Goal: Information Seeking & Learning: Learn about a topic

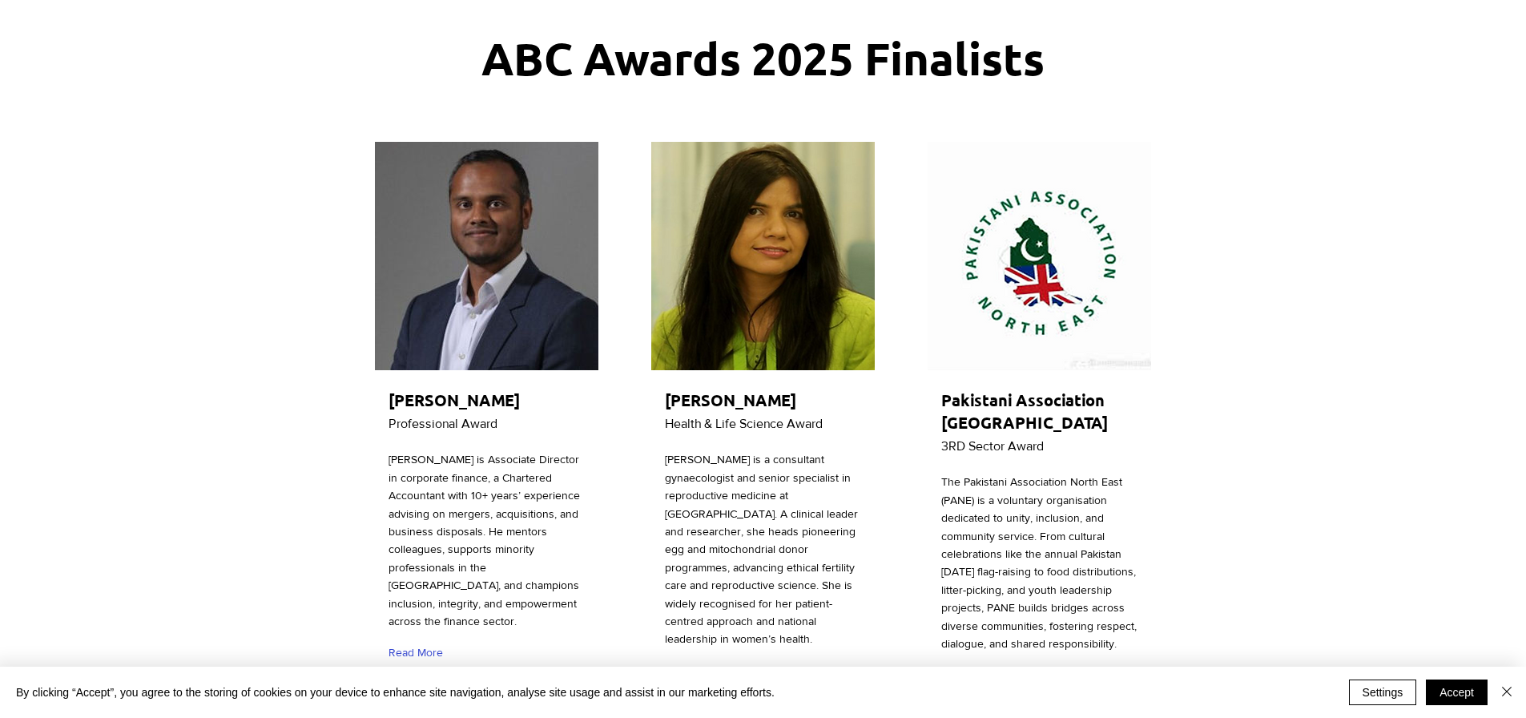
scroll to position [160, 0]
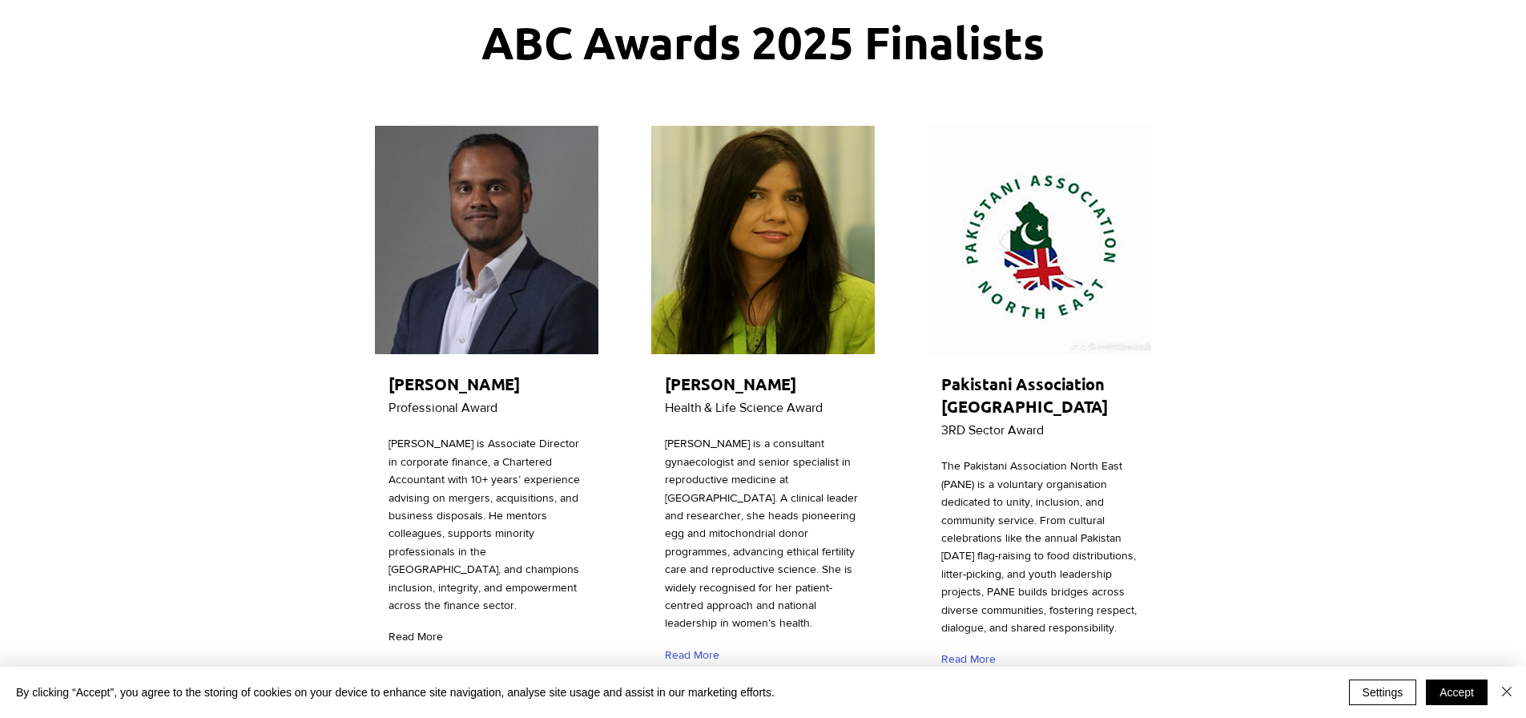
click at [432, 632] on span "Read More" at bounding box center [415, 637] width 54 height 16
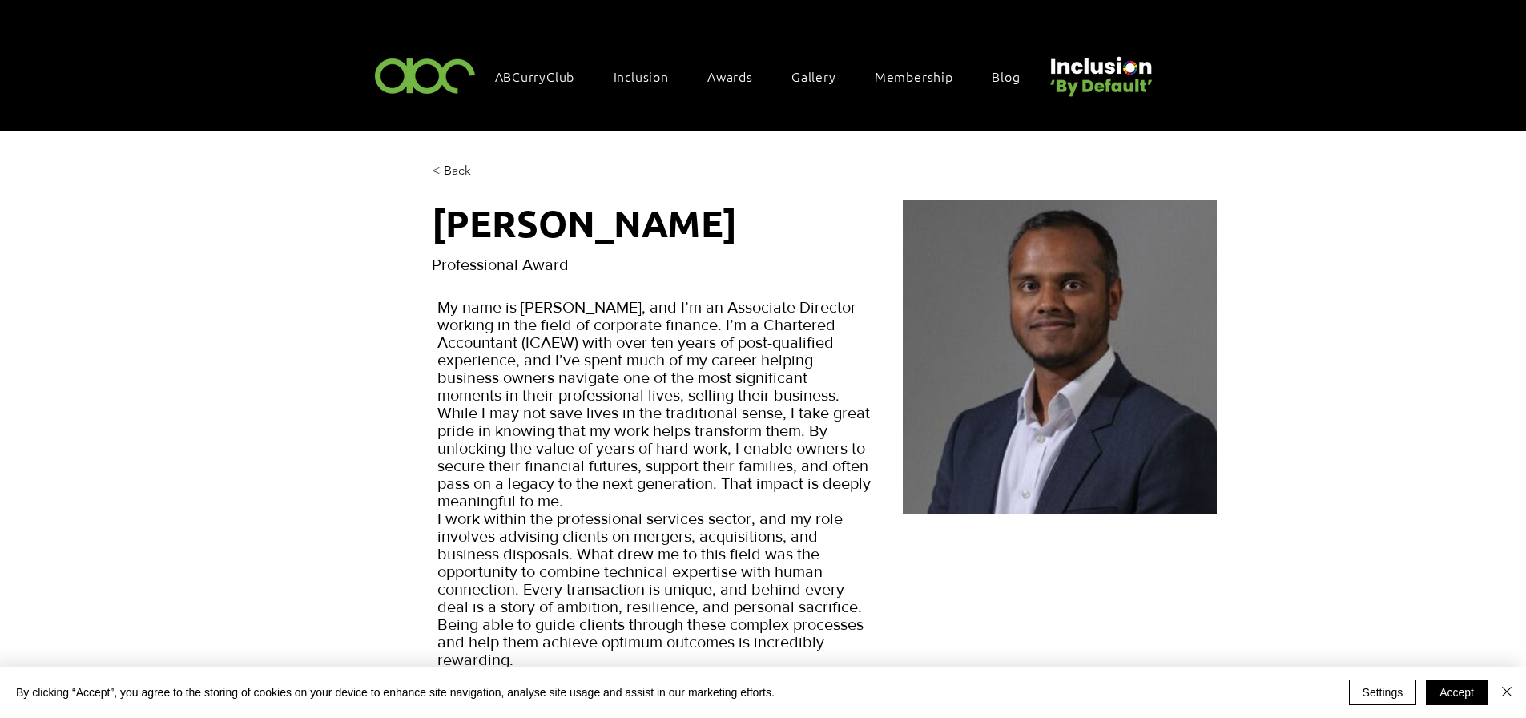
scroll to position [80, 0]
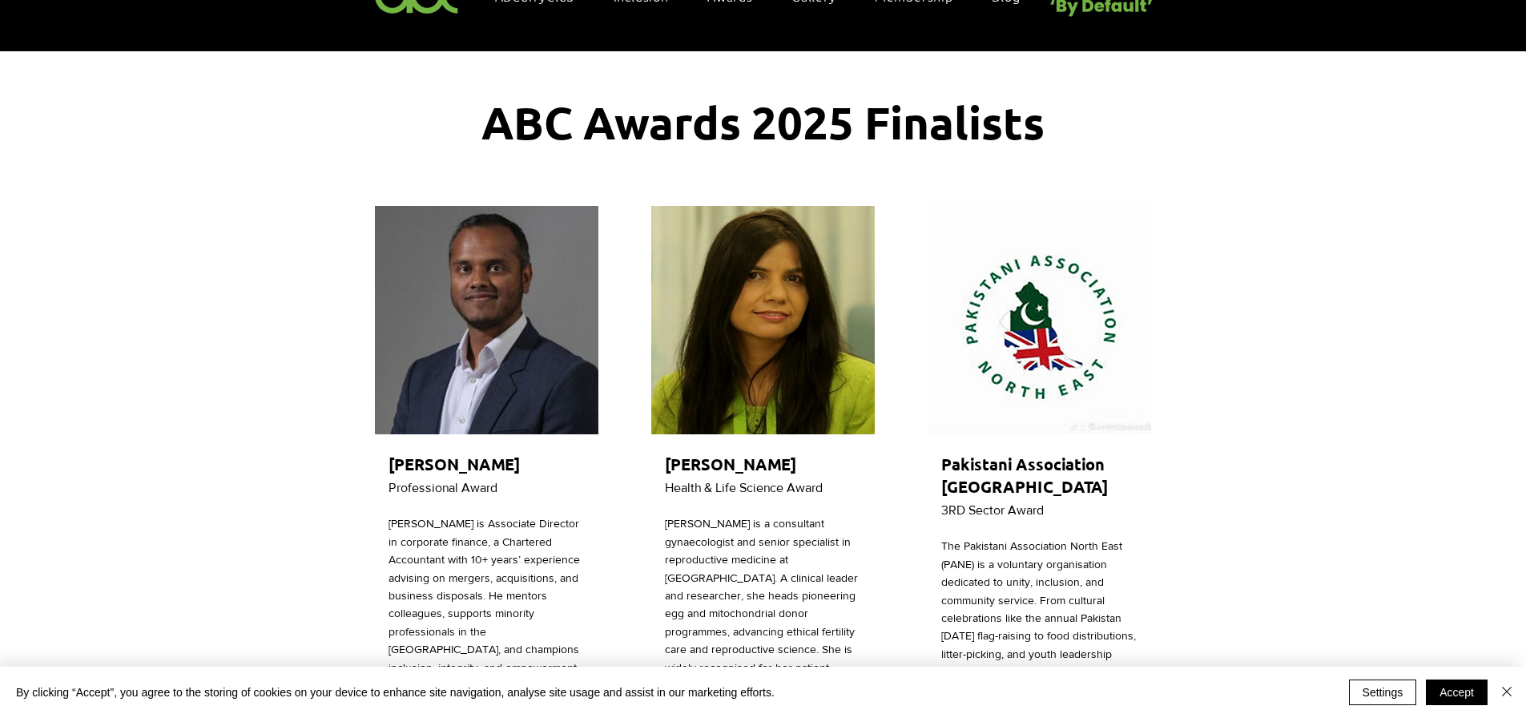
scroll to position [160, 0]
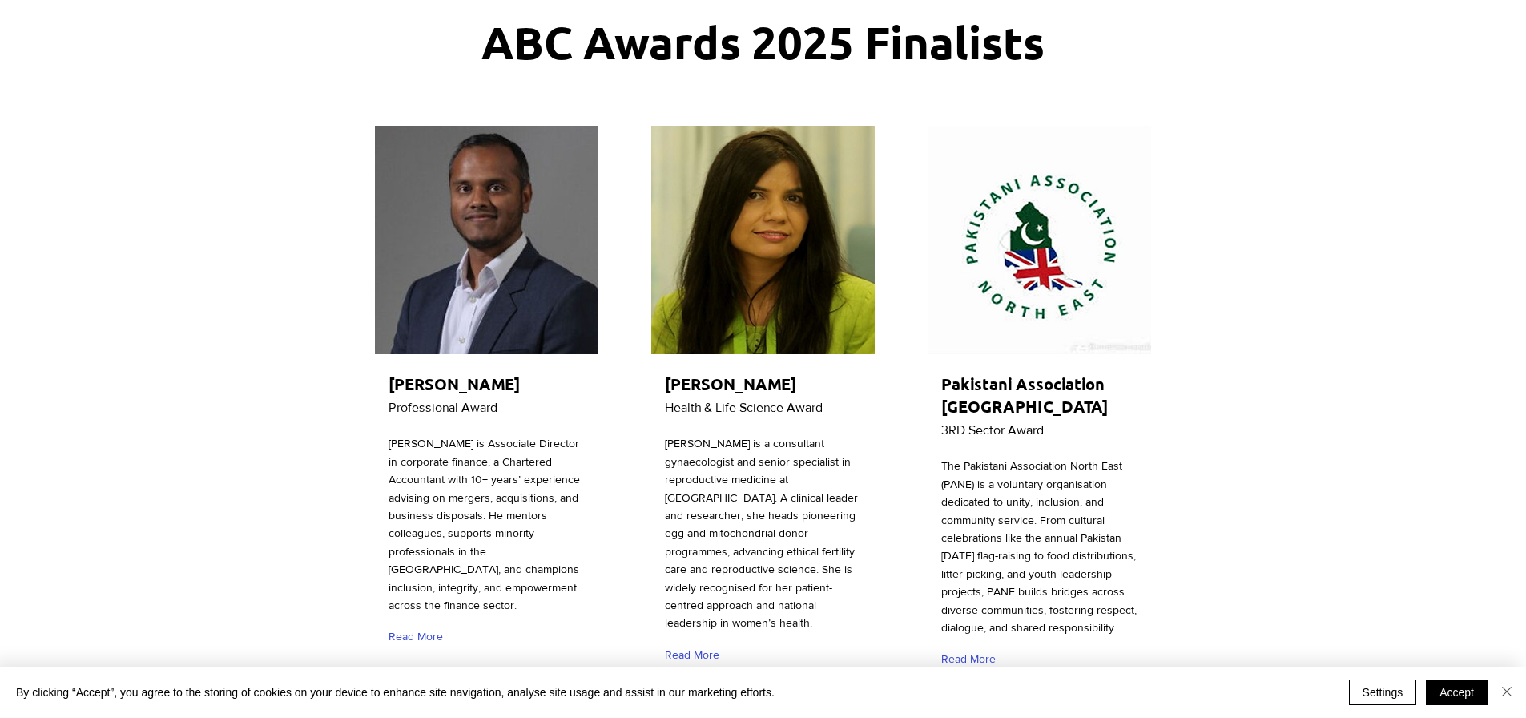
click at [1503, 686] on img "Close" at bounding box center [1506, 691] width 19 height 19
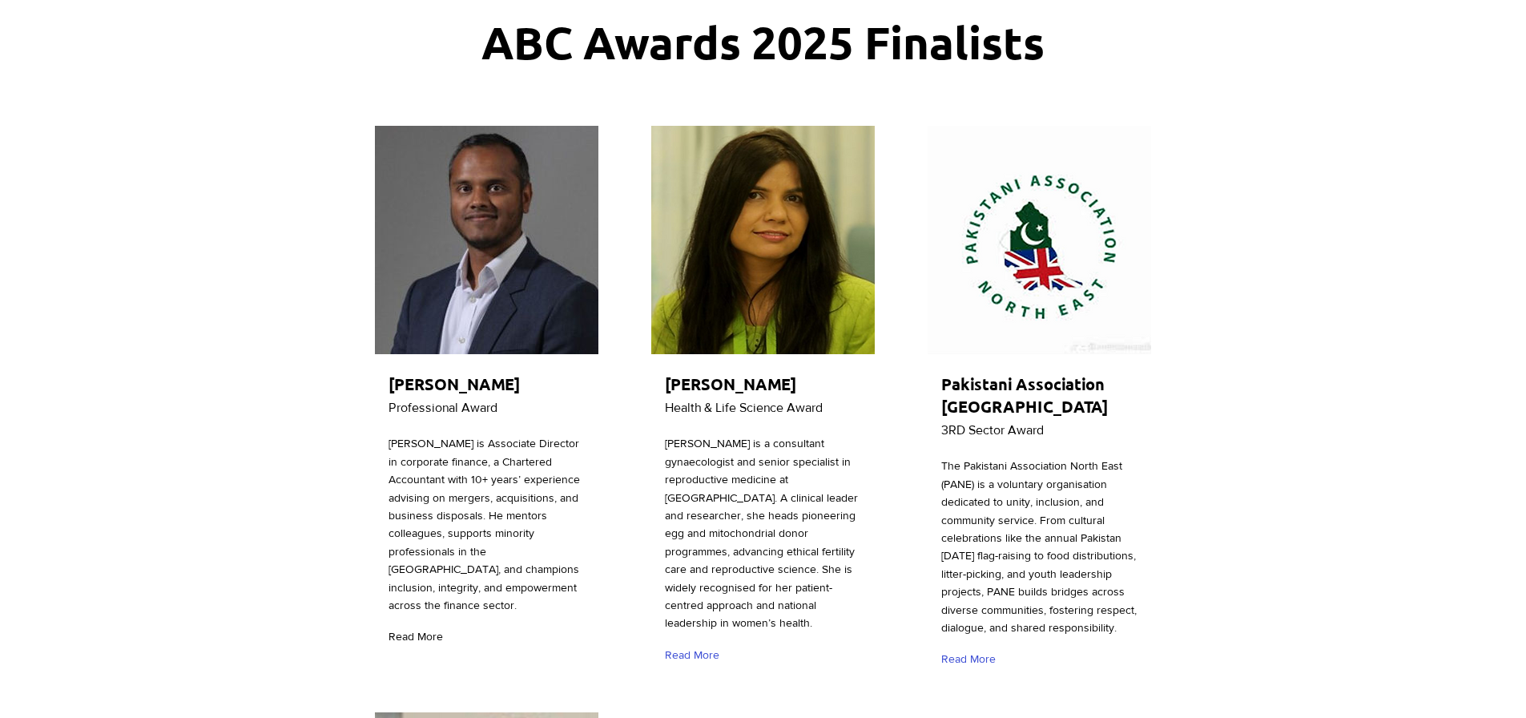
click at [422, 633] on span "Read More" at bounding box center [415, 637] width 54 height 16
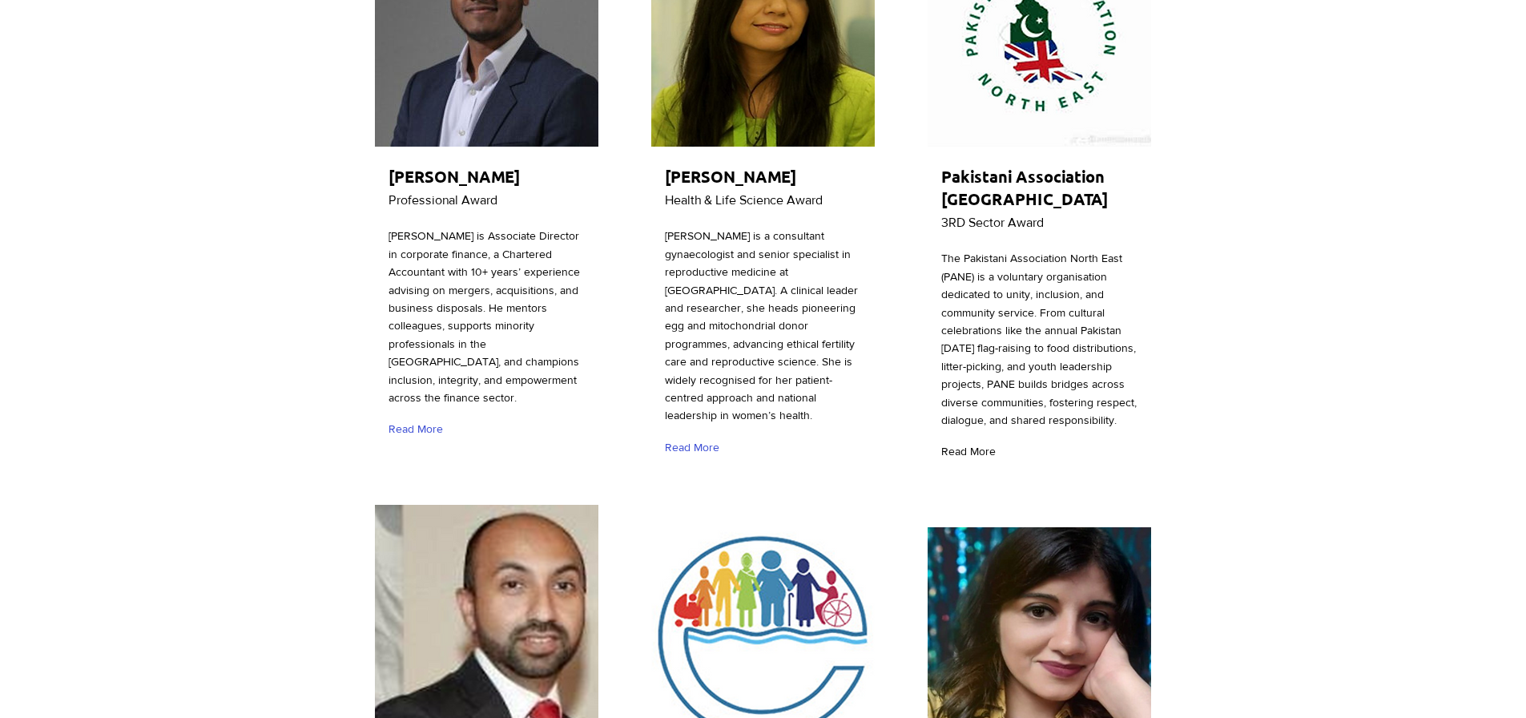
scroll to position [320, 0]
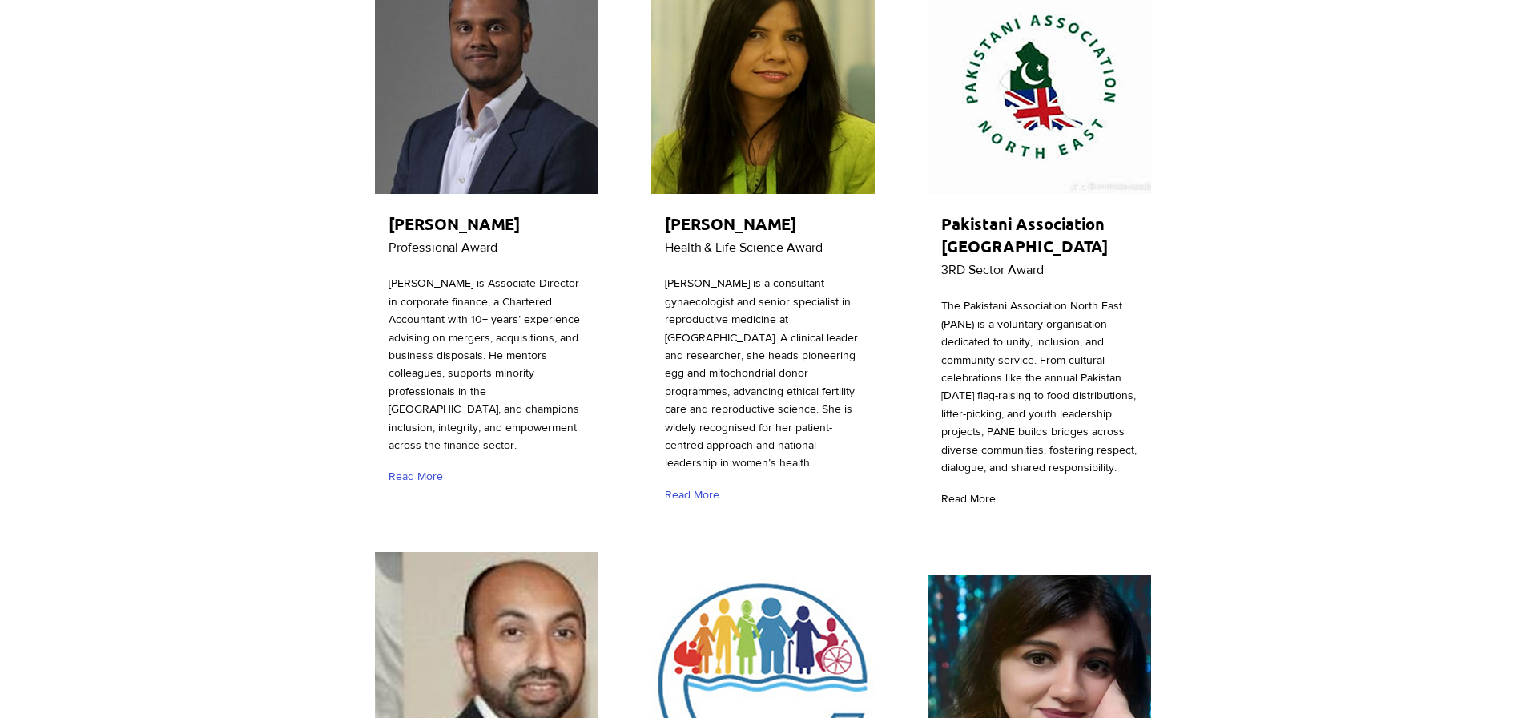
click at [952, 507] on span "Read More" at bounding box center [968, 499] width 54 height 16
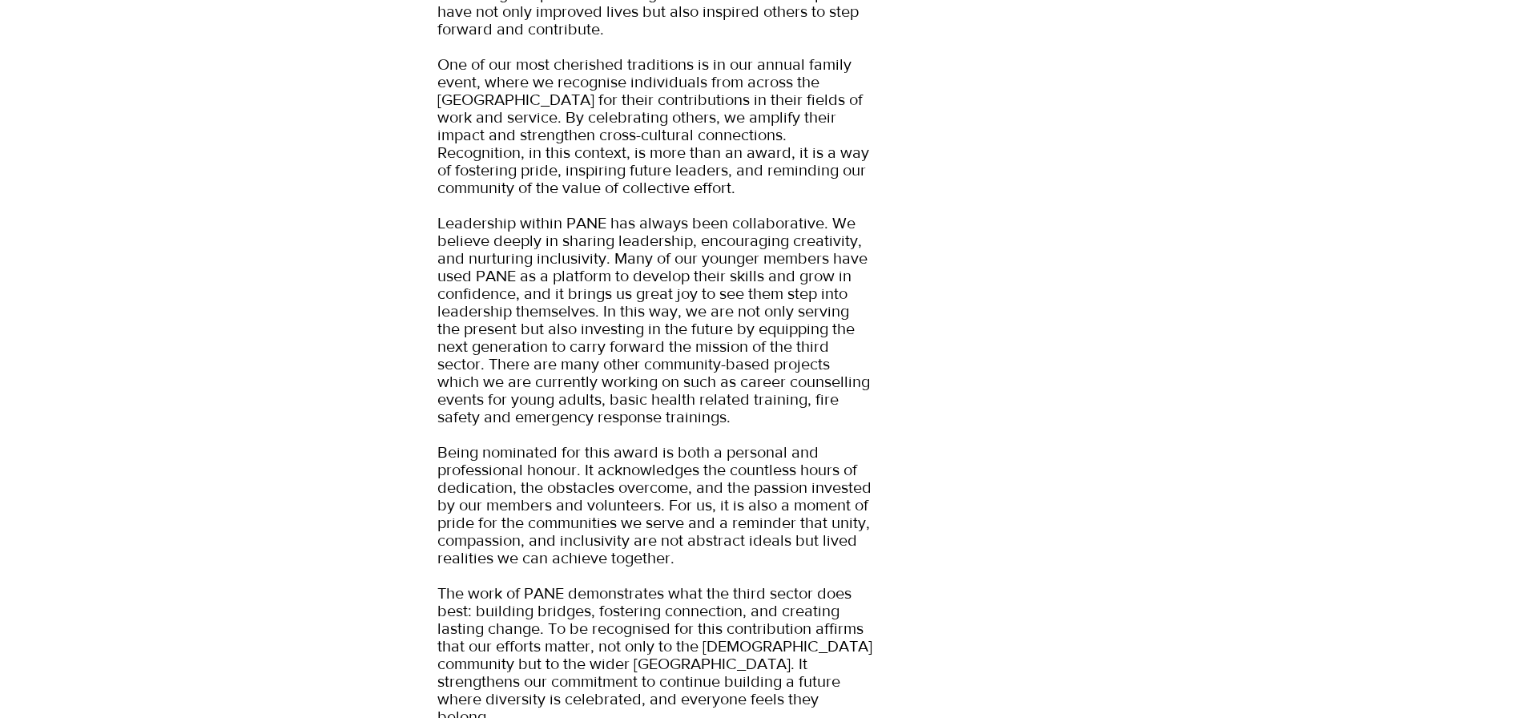
scroll to position [1041, 0]
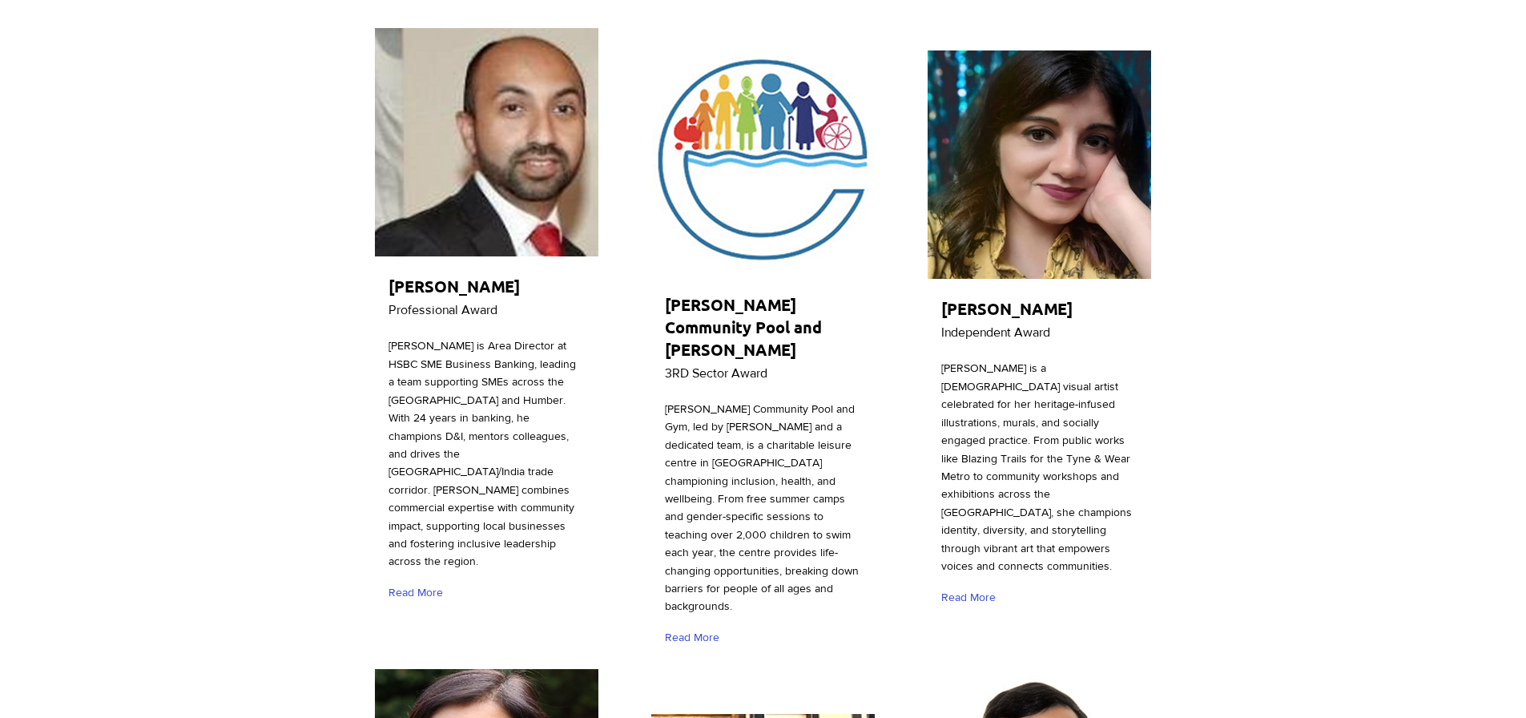
scroll to position [881, 0]
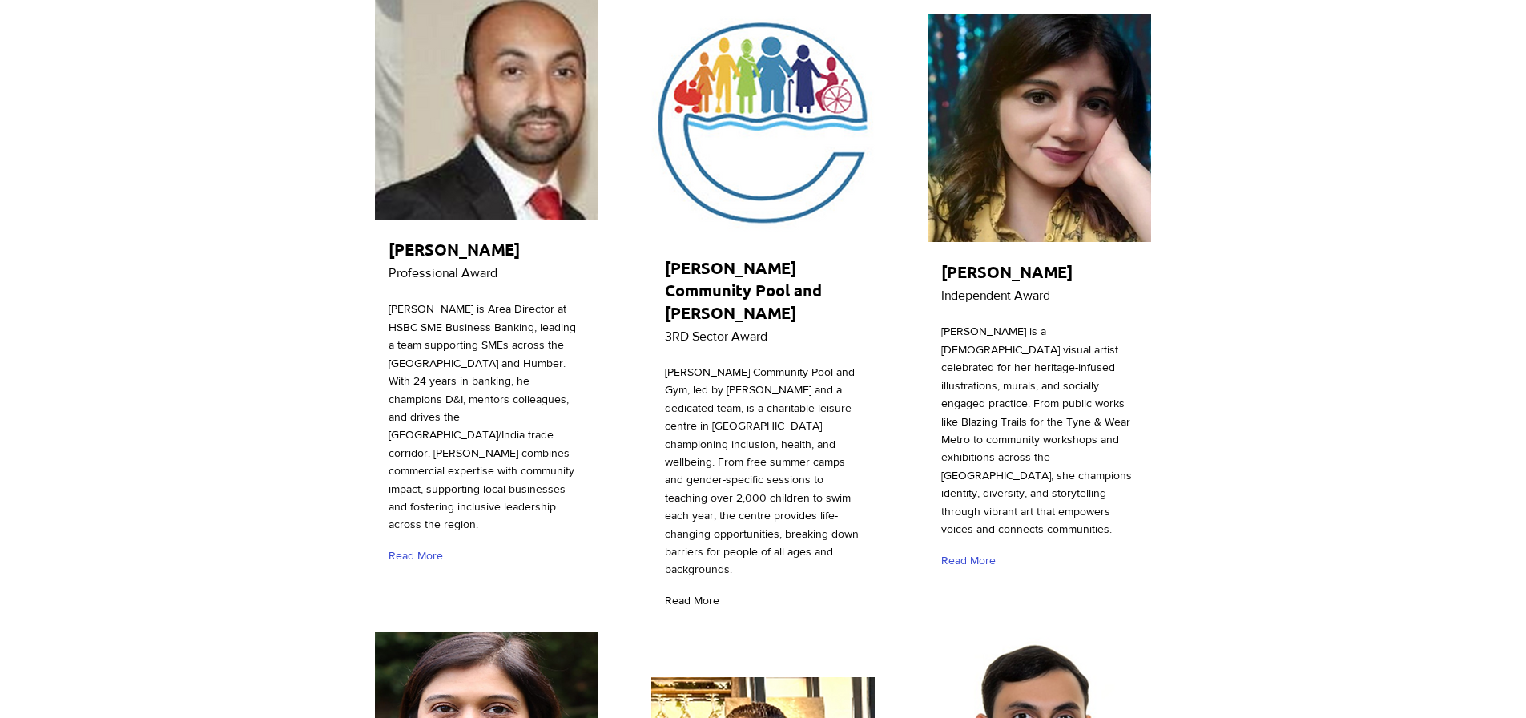
click at [702, 593] on span "Read More" at bounding box center [692, 601] width 54 height 16
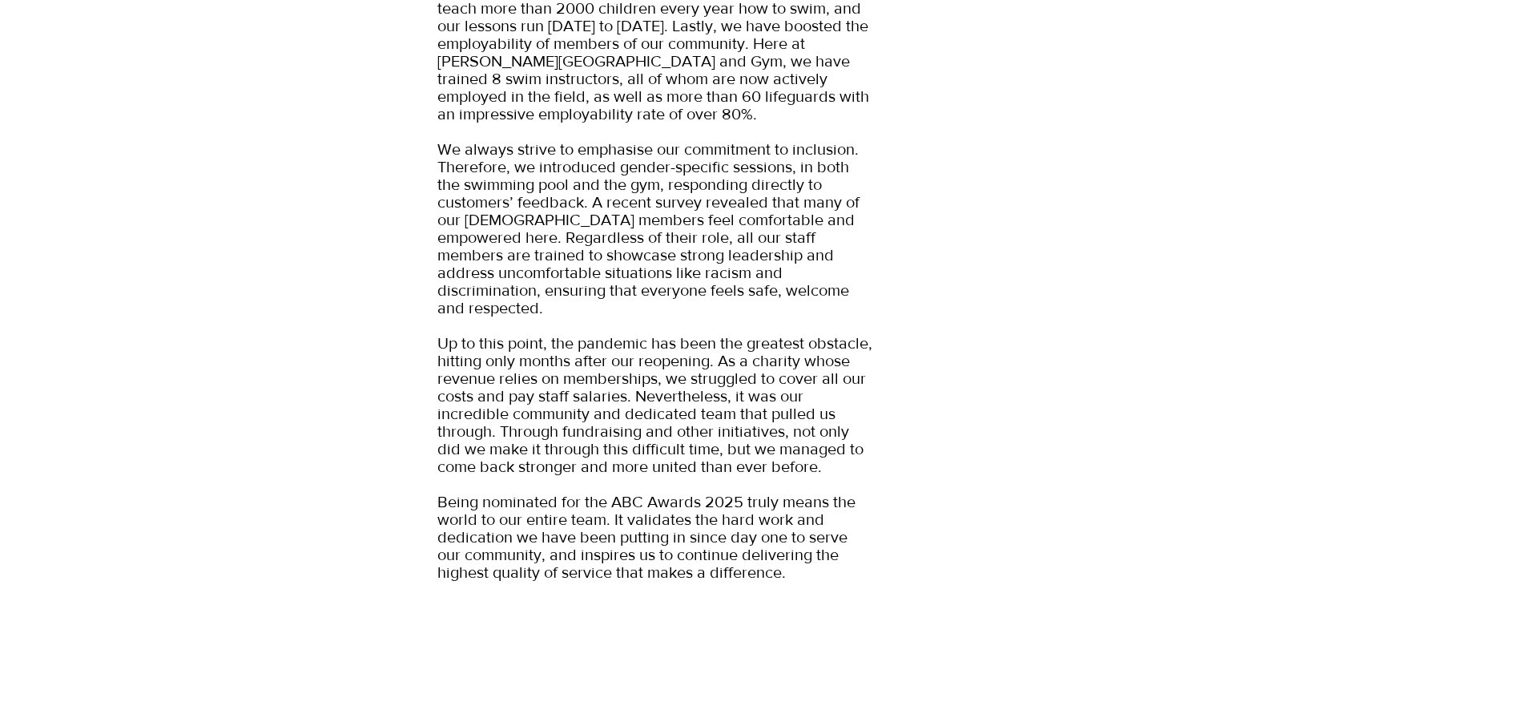
scroll to position [881, 0]
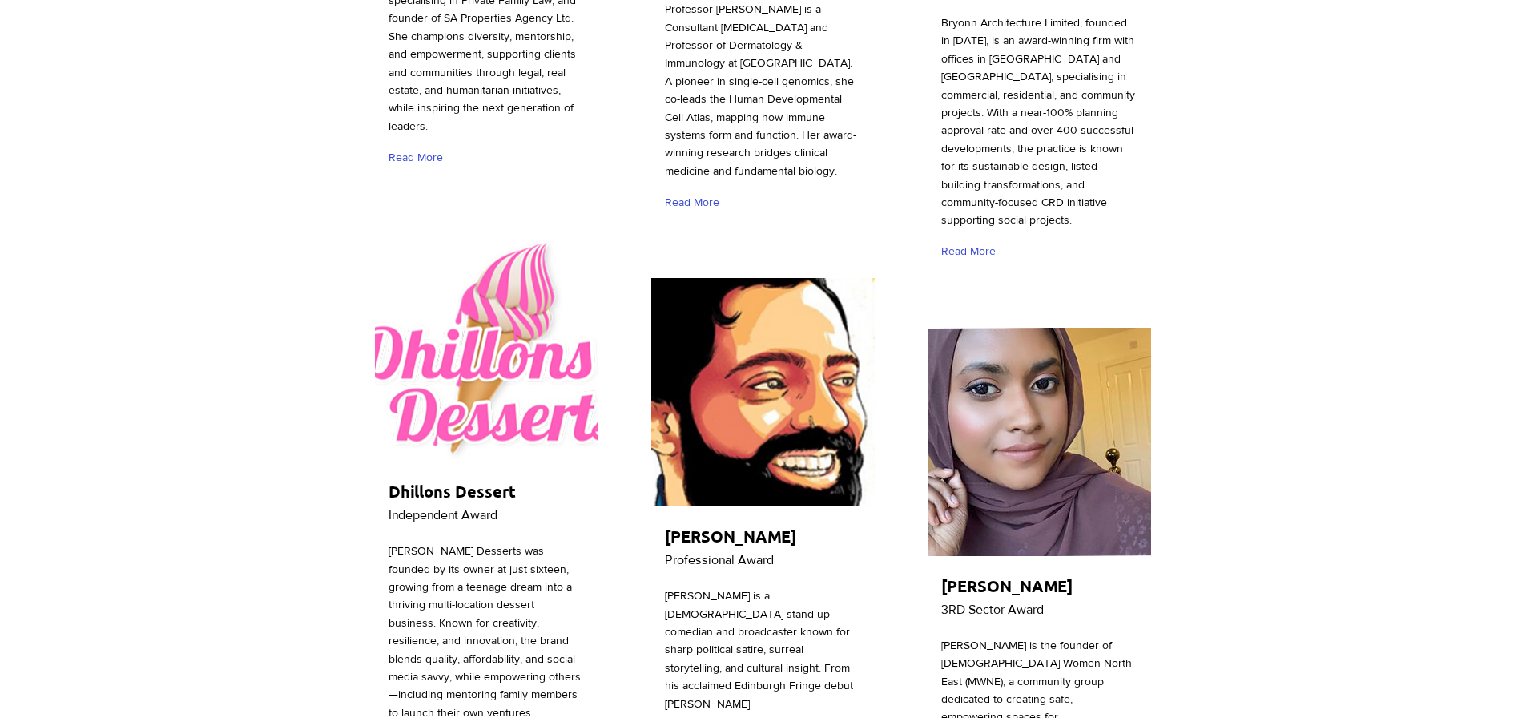
scroll to position [3204, 0]
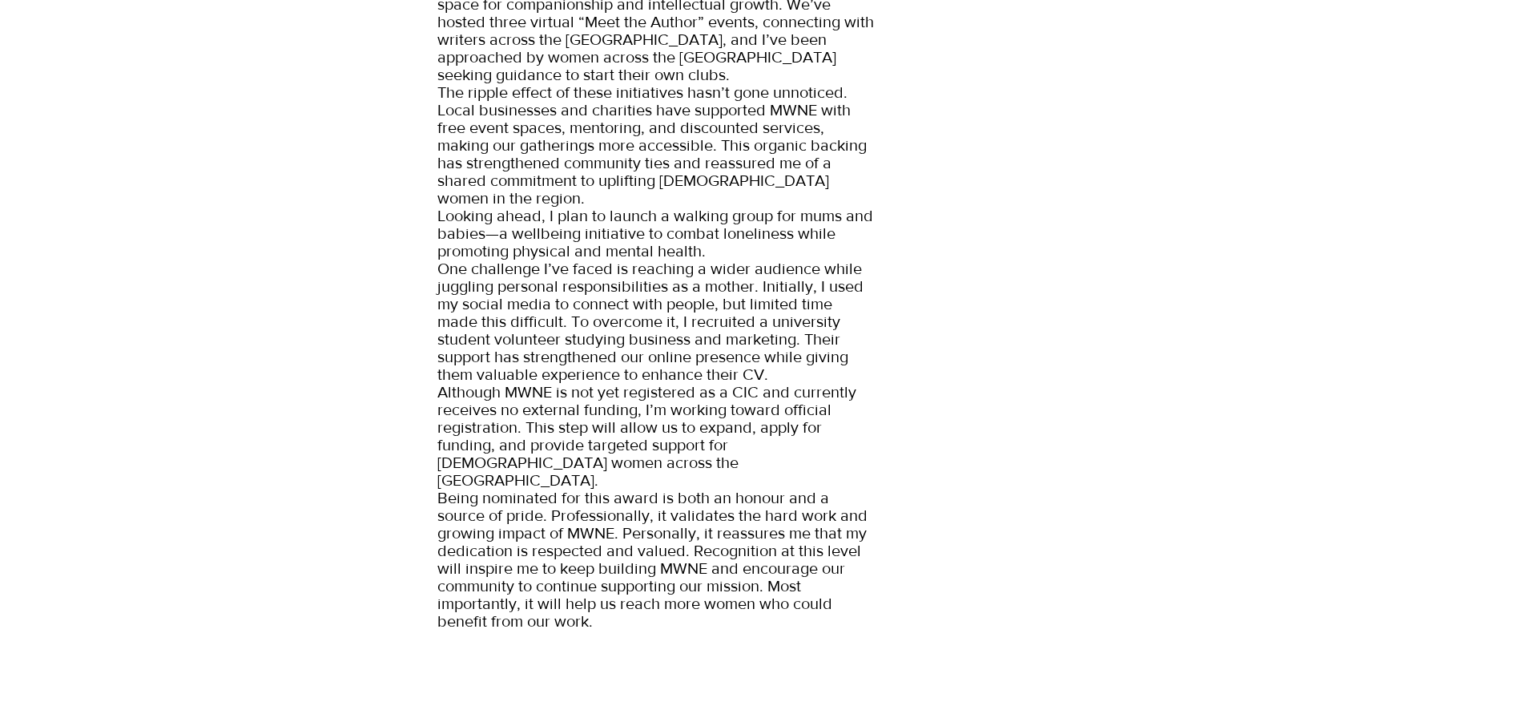
scroll to position [1281, 0]
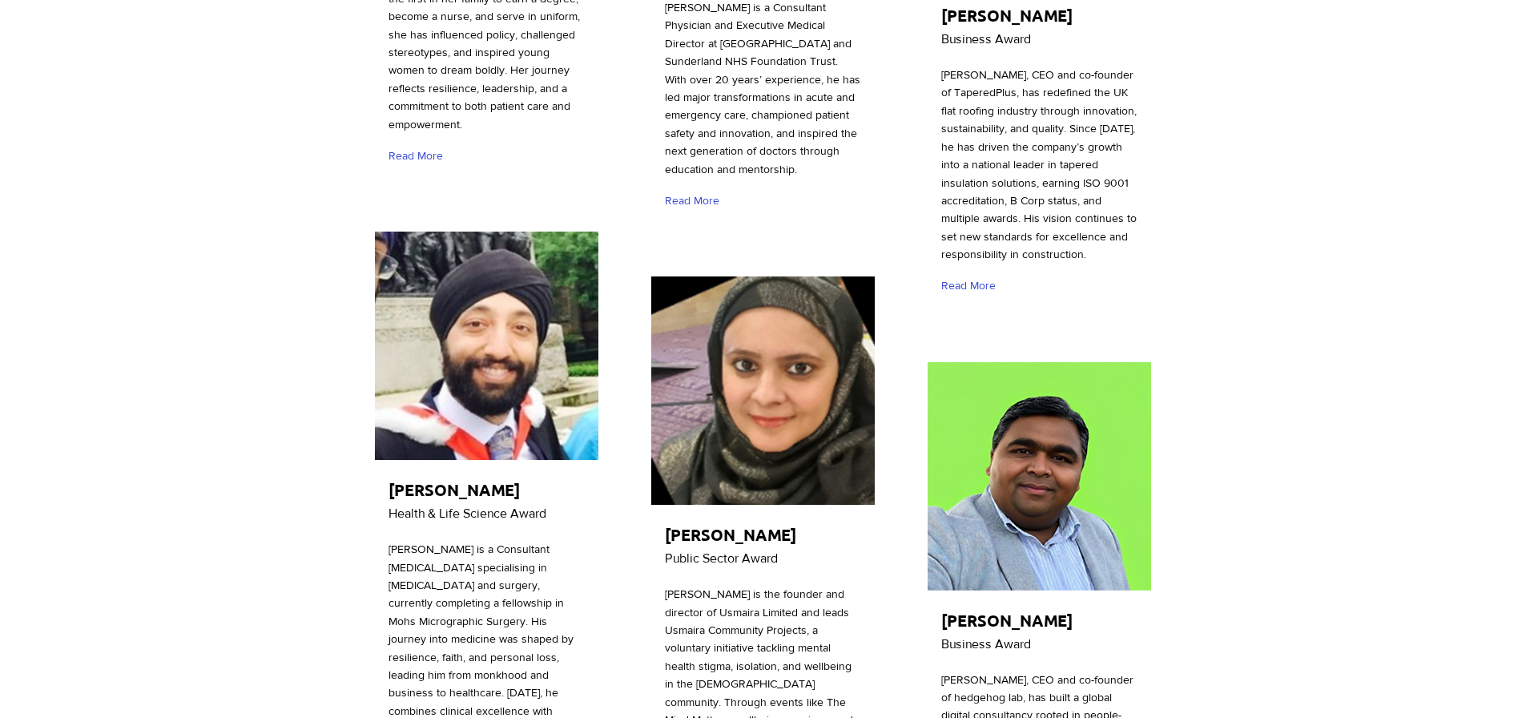
scroll to position [4405, 0]
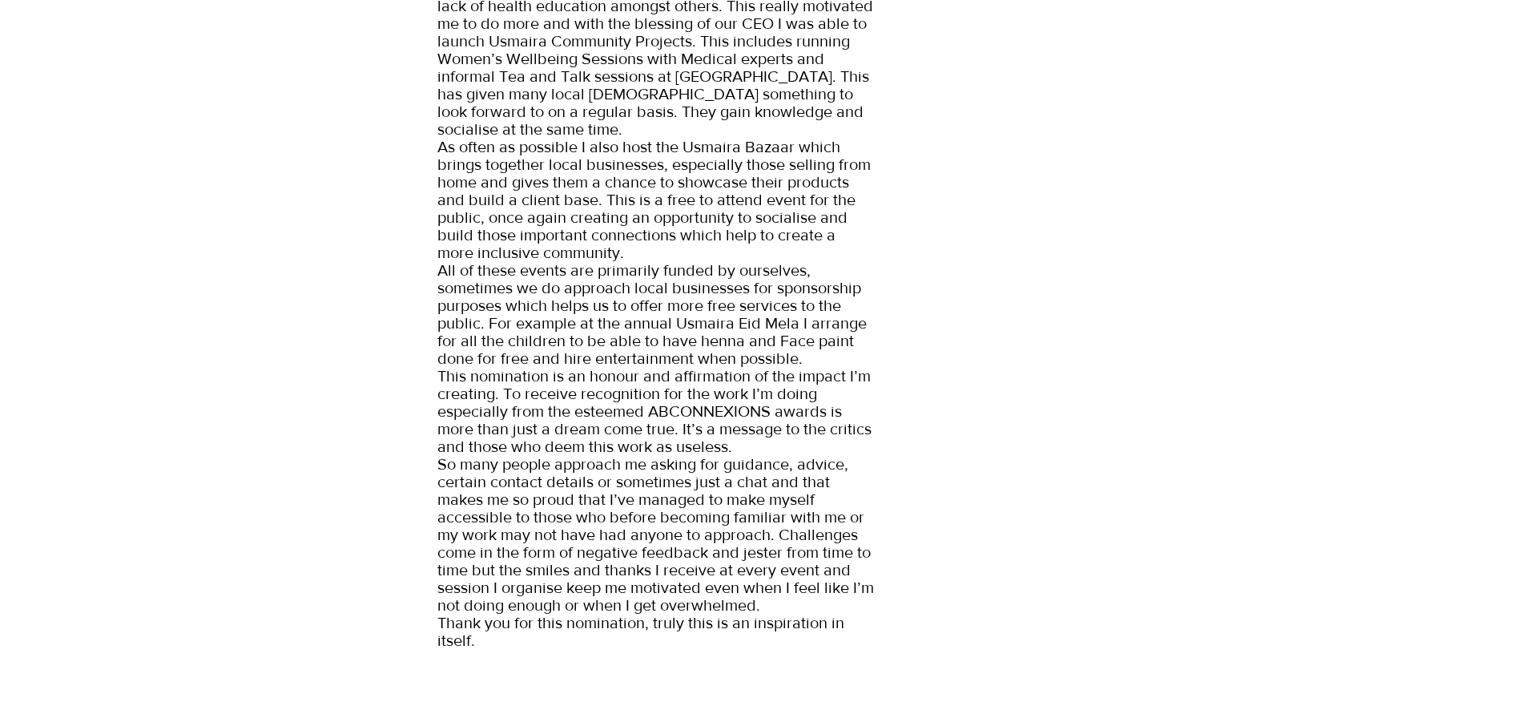
scroll to position [801, 0]
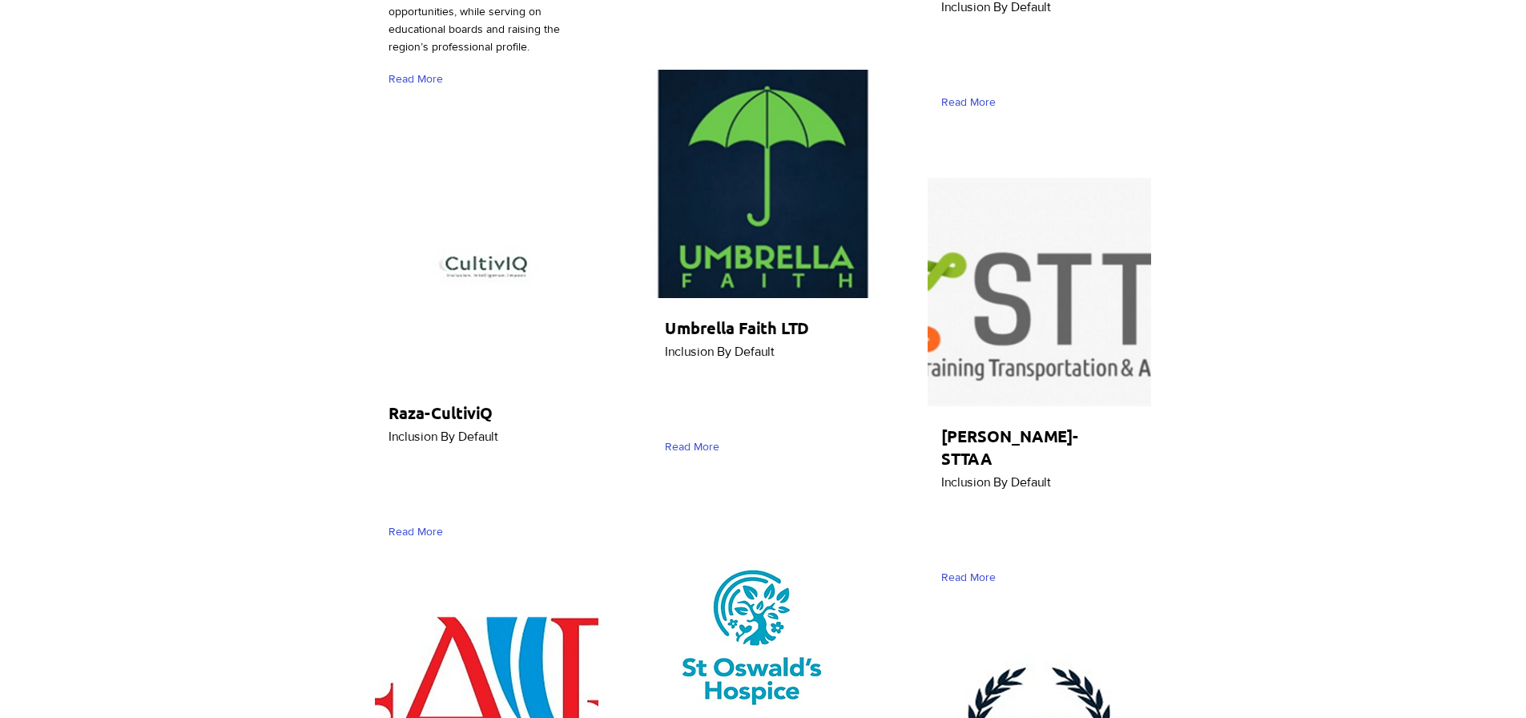
scroll to position [5687, 0]
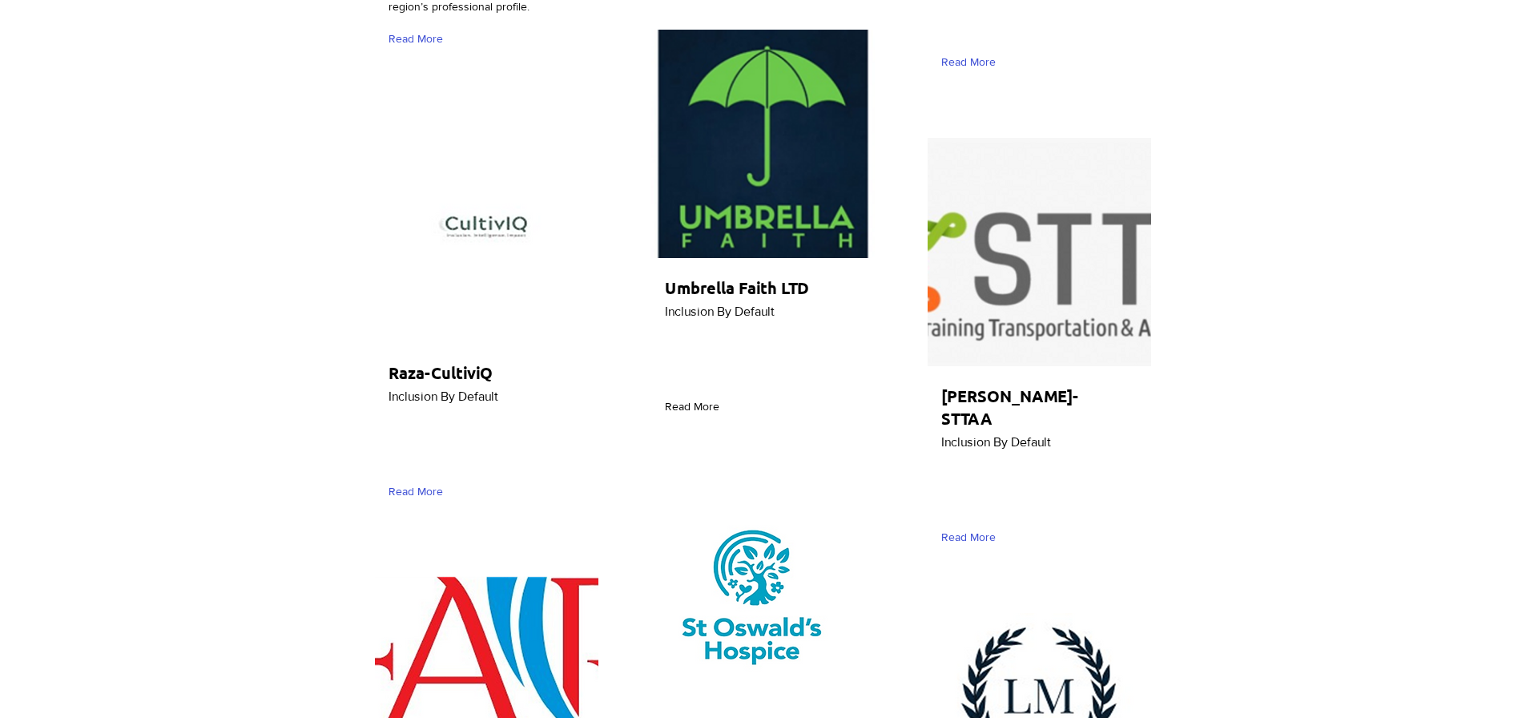
click at [698, 399] on span "Read More" at bounding box center [692, 407] width 54 height 16
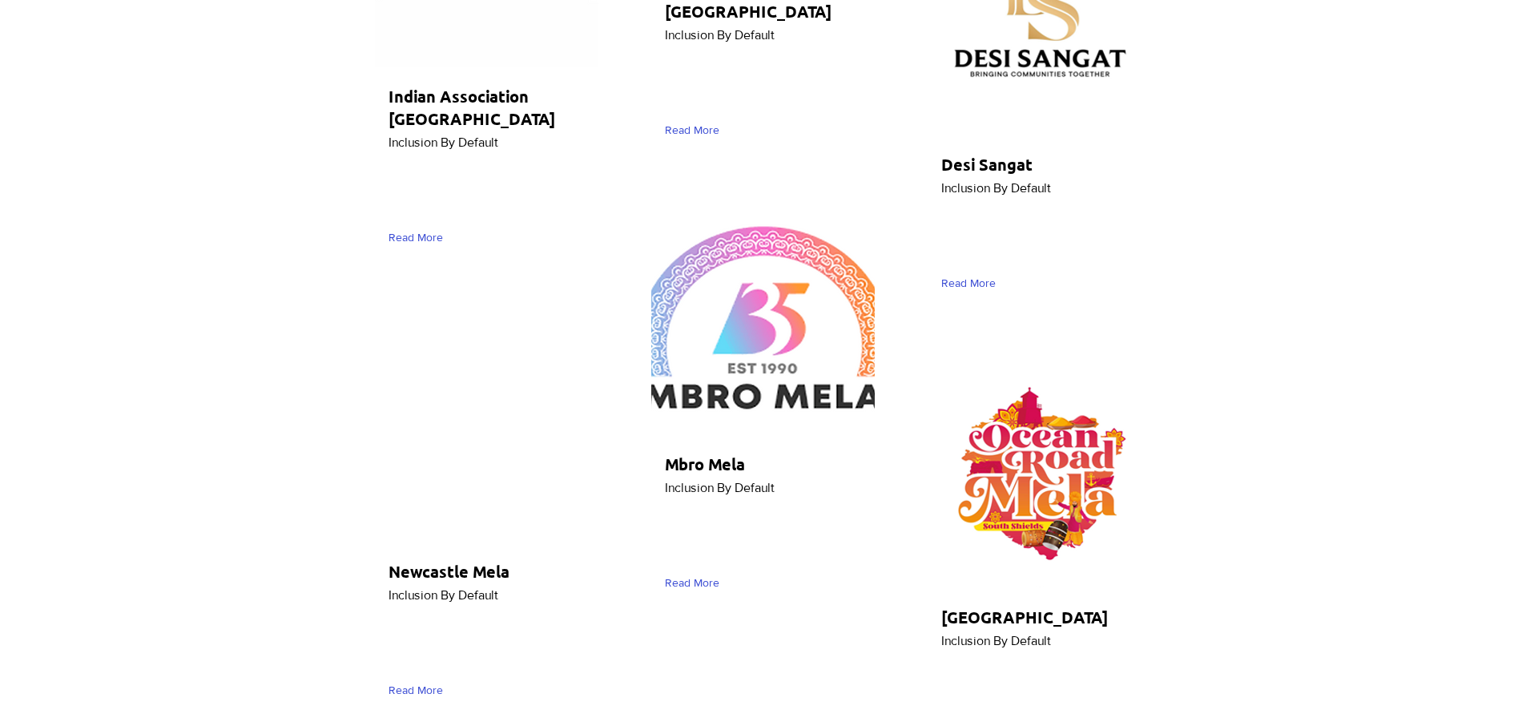
scroll to position [8330, 0]
